Goal: Task Accomplishment & Management: Use online tool/utility

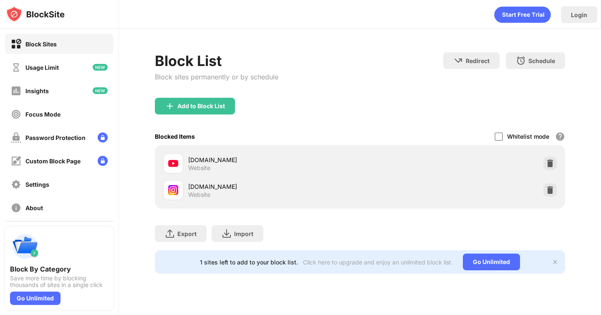
click at [551, 190] on img at bounding box center [550, 190] width 8 height 8
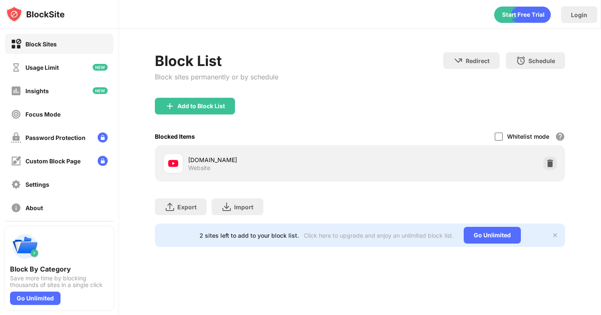
click at [180, 103] on div "Add to Block List" at bounding box center [202, 106] width 48 height 7
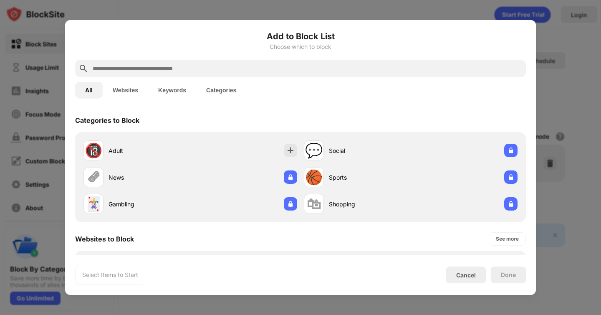
click at [242, 68] on input "text" at bounding box center [307, 68] width 431 height 10
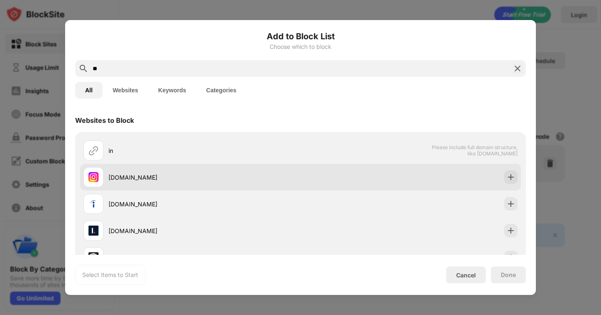
type input "**"
click at [179, 186] on div "[DOMAIN_NAME]" at bounding box center [192, 177] width 217 height 20
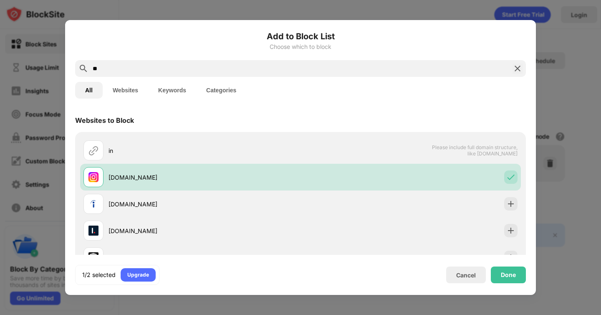
click at [507, 271] on div "Done" at bounding box center [508, 274] width 15 height 7
